Goal: Transaction & Acquisition: Purchase product/service

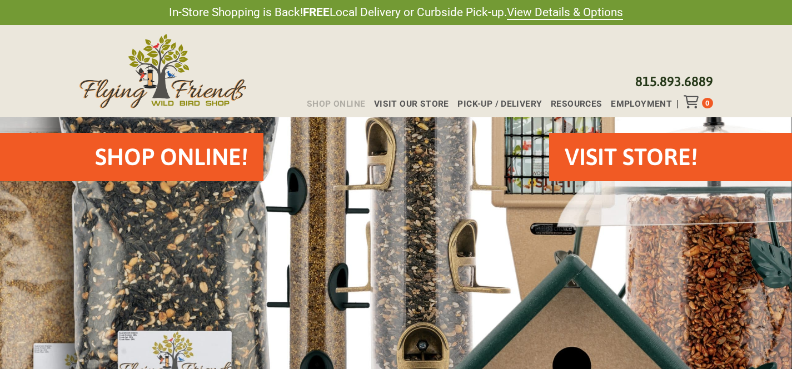
click at [344, 107] on span "Shop Online" at bounding box center [336, 104] width 58 height 9
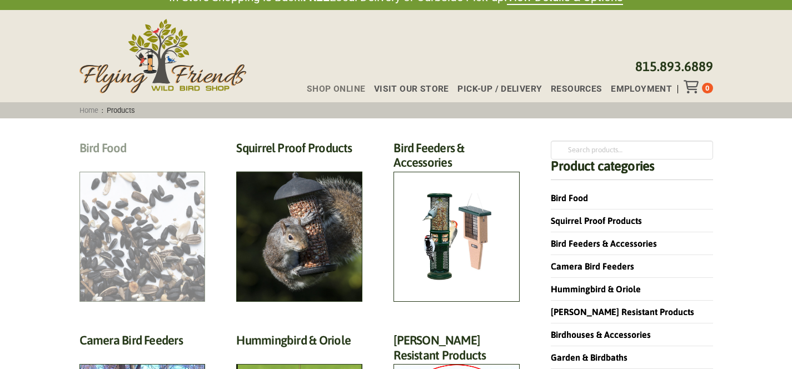
scroll to position [28, 0]
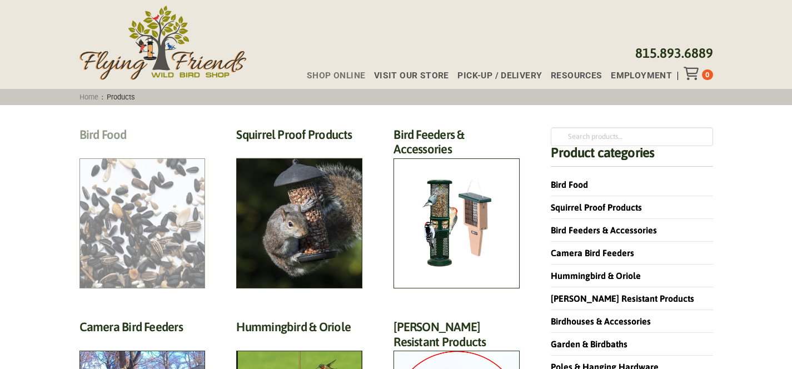
click at [143, 148] on h2 "Bird Food (70)" at bounding box center [142, 137] width 126 height 21
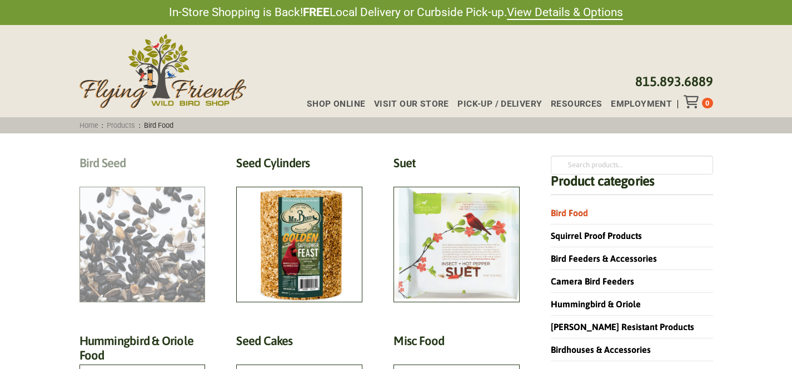
click at [142, 176] on h2 "Bird Seed (30)" at bounding box center [142, 166] width 126 height 21
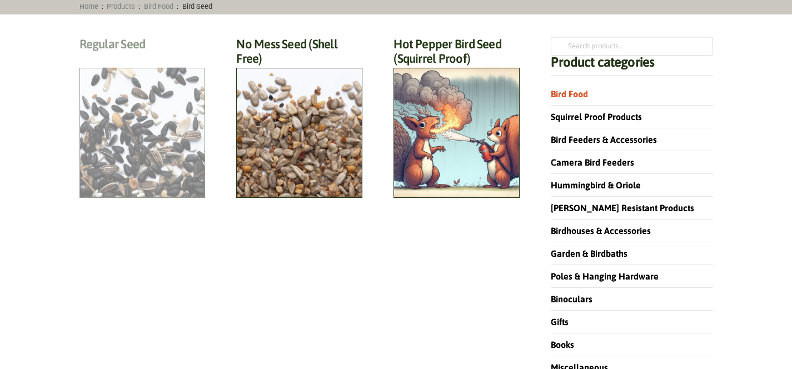
scroll to position [120, 0]
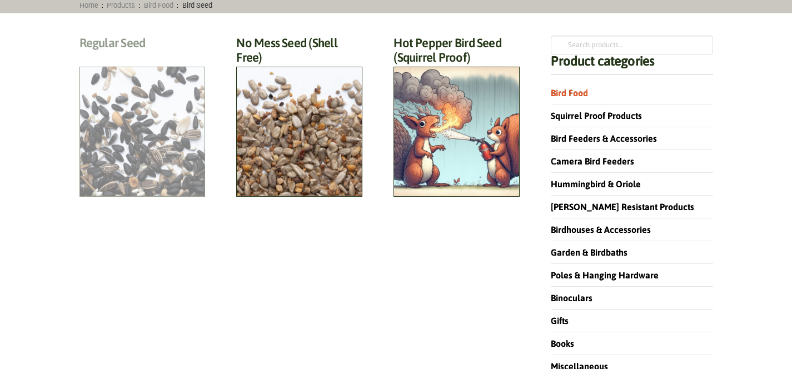
click at [146, 56] on h2 "Regular Seed (18)" at bounding box center [142, 46] width 126 height 21
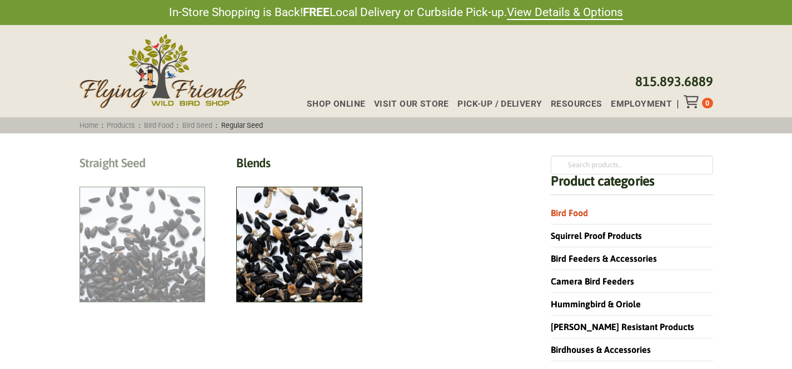
click at [129, 176] on h2 "Straight Seed (12)" at bounding box center [142, 166] width 126 height 21
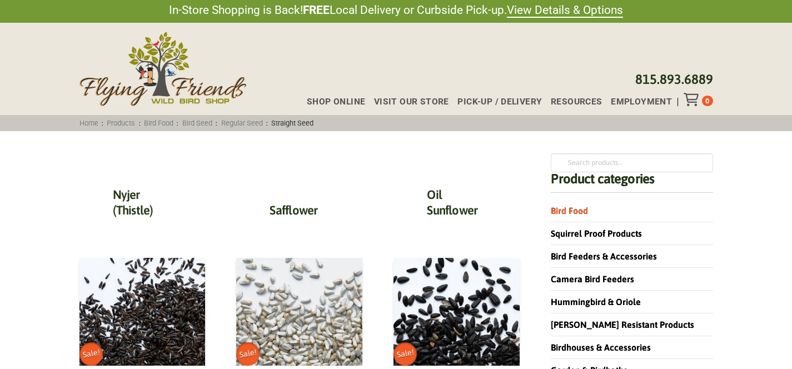
scroll to position [103, 0]
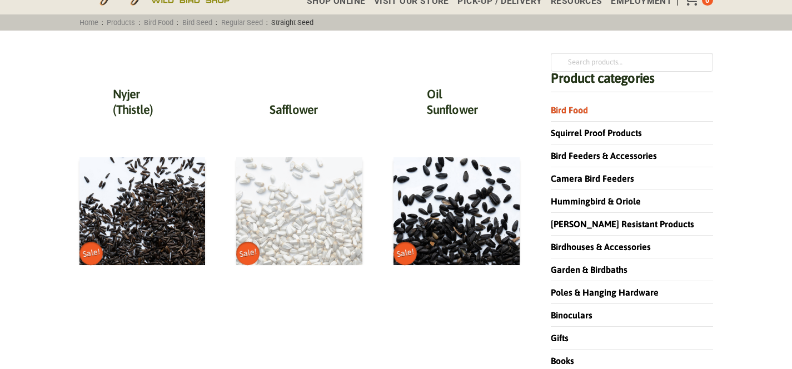
click at [319, 223] on img at bounding box center [299, 211] width 126 height 108
